Goal: Information Seeking & Learning: Learn about a topic

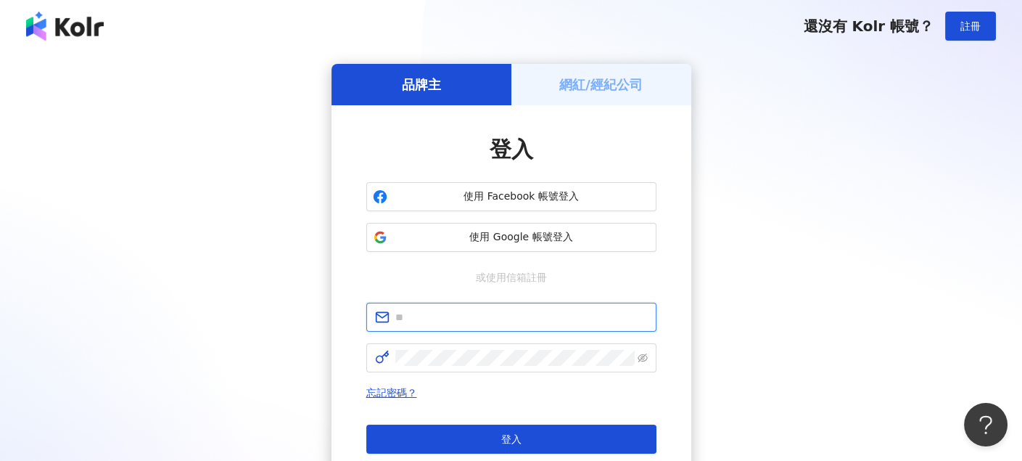
click at [458, 318] on input "text" at bounding box center [521, 317] width 252 height 16
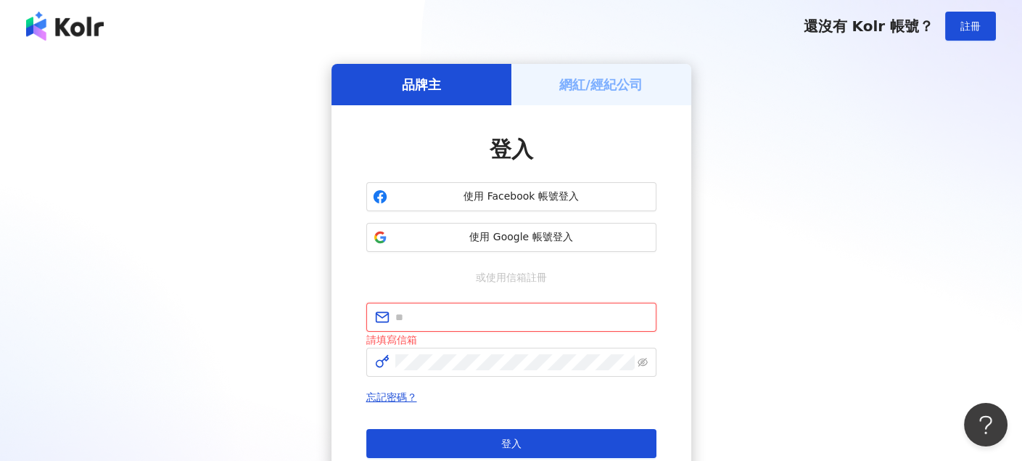
click at [366, 429] on button "登入" at bounding box center [511, 443] width 290 height 29
type input "**********"
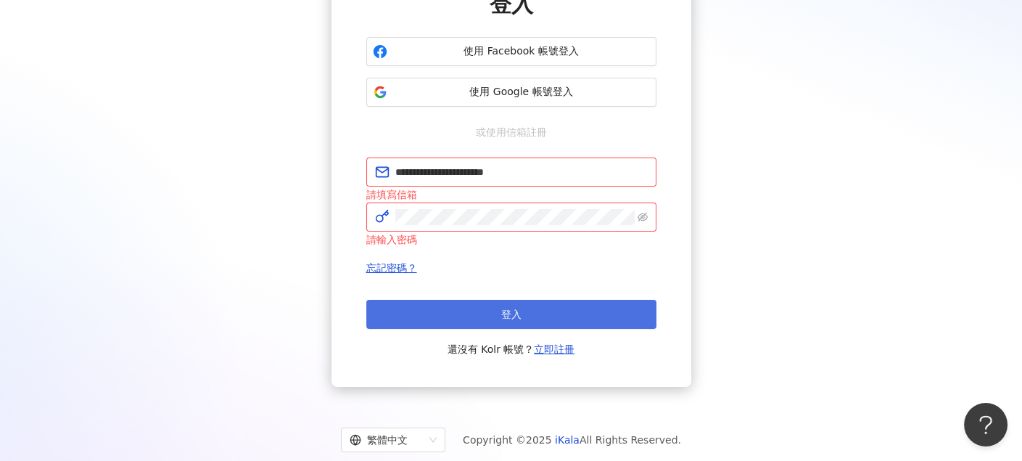
click at [527, 310] on button "登入" at bounding box center [511, 314] width 290 height 29
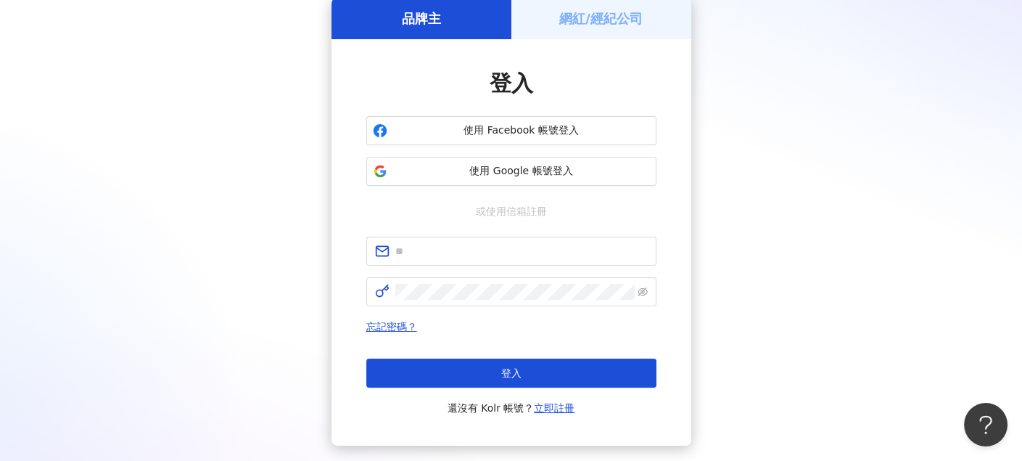
scroll to position [145, 0]
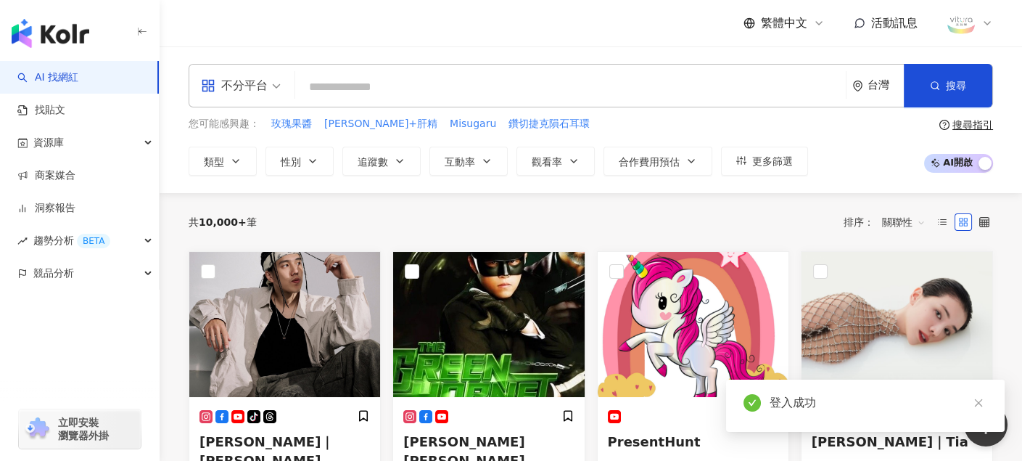
click at [318, 83] on input "search" at bounding box center [570, 87] width 539 height 28
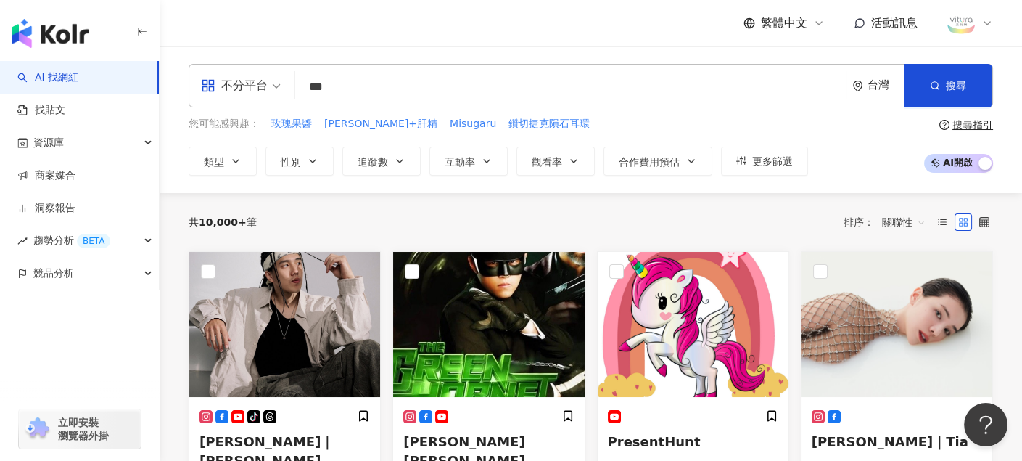
type input "***"
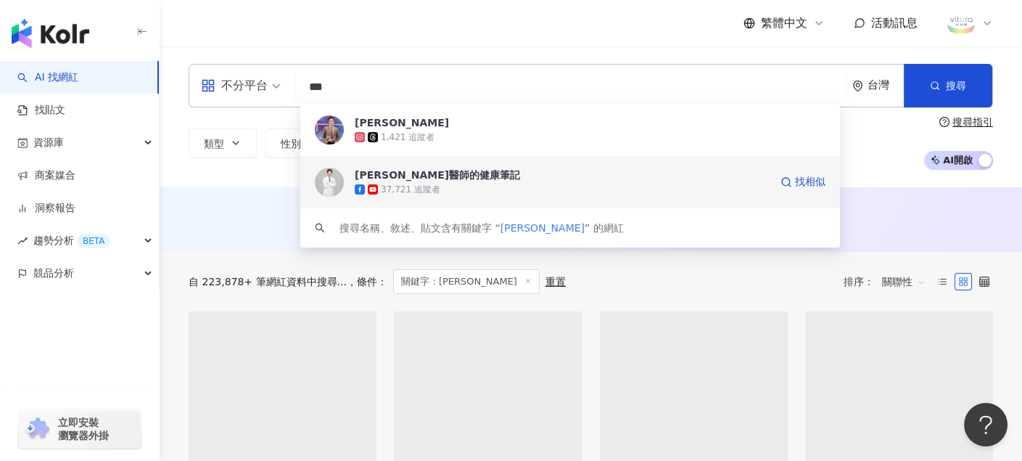
click at [406, 181] on div "[PERSON_NAME]醫師的健康筆記" at bounding box center [437, 175] width 165 height 15
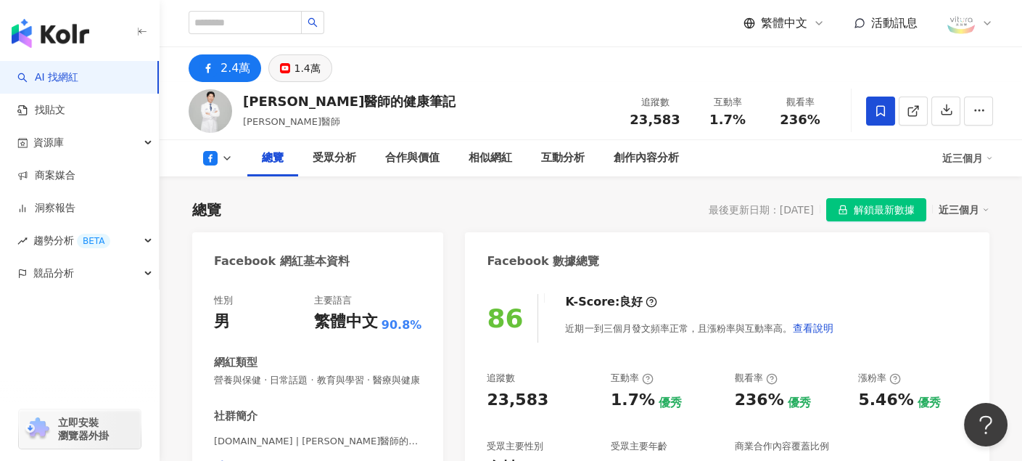
click at [299, 62] on div "1.4萬" at bounding box center [307, 68] width 26 height 20
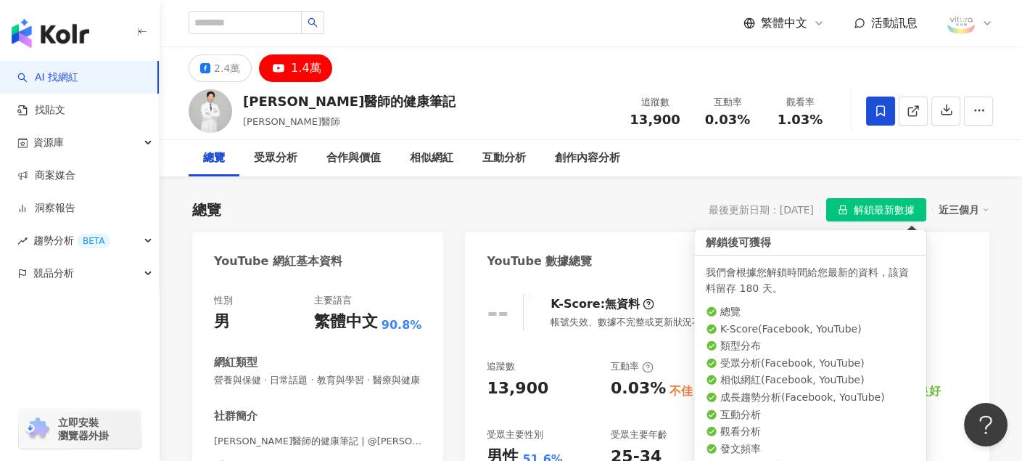
click at [866, 208] on span "解鎖最新數據" at bounding box center [884, 210] width 61 height 23
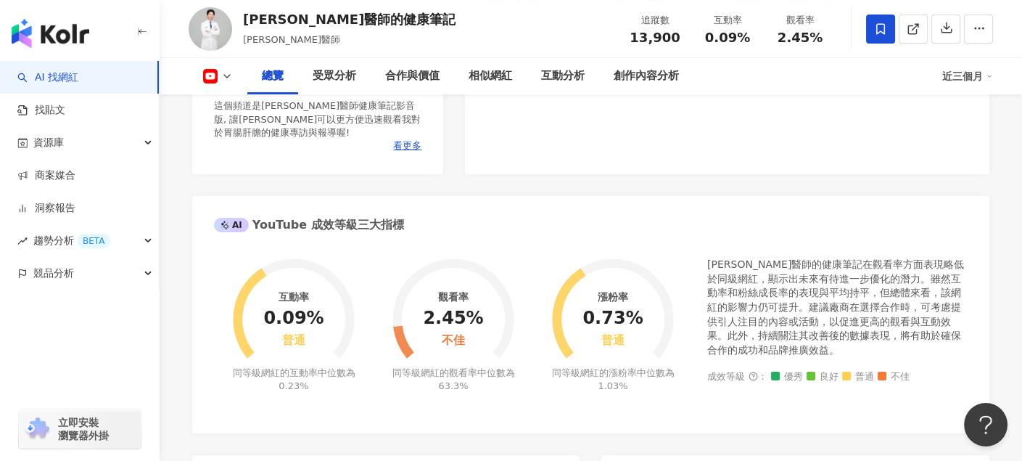
scroll to position [290, 0]
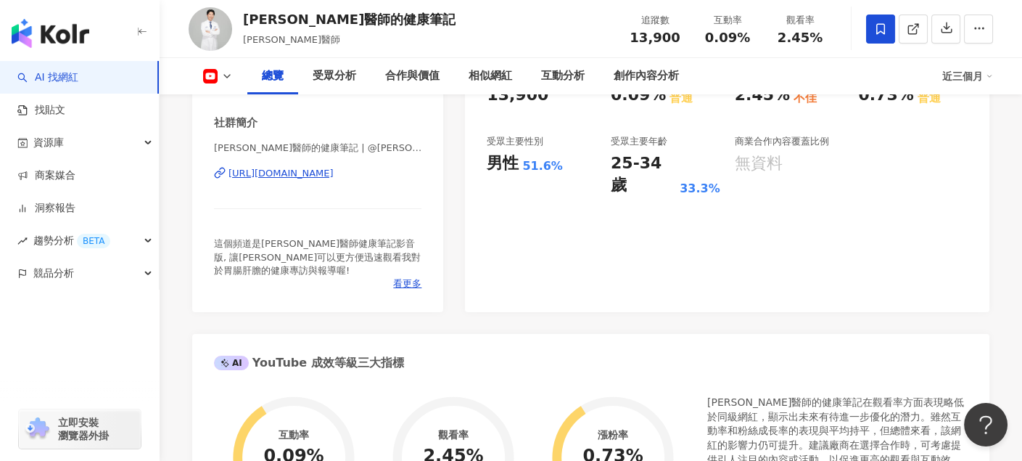
click at [334, 180] on div "[URL][DOMAIN_NAME]" at bounding box center [281, 173] width 105 height 13
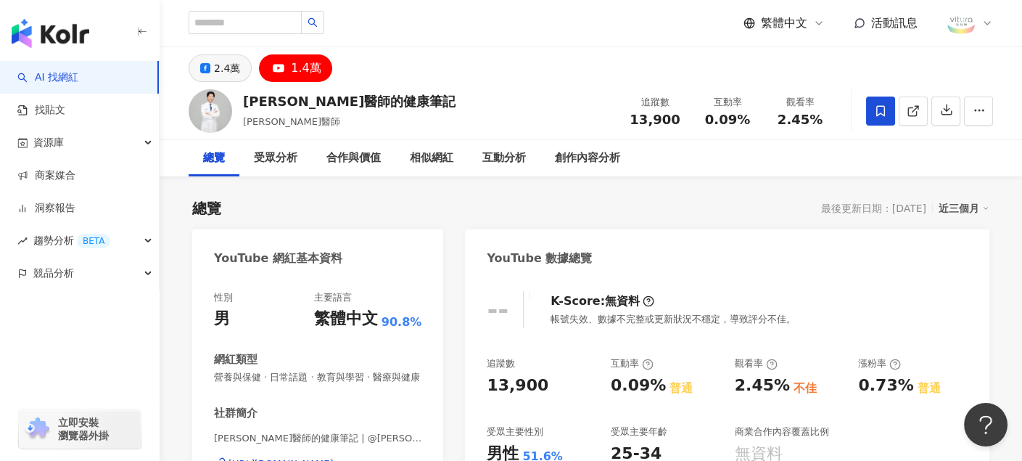
click at [221, 66] on div "2.4萬" at bounding box center [227, 68] width 26 height 20
